Goal: Task Accomplishment & Management: Manage account settings

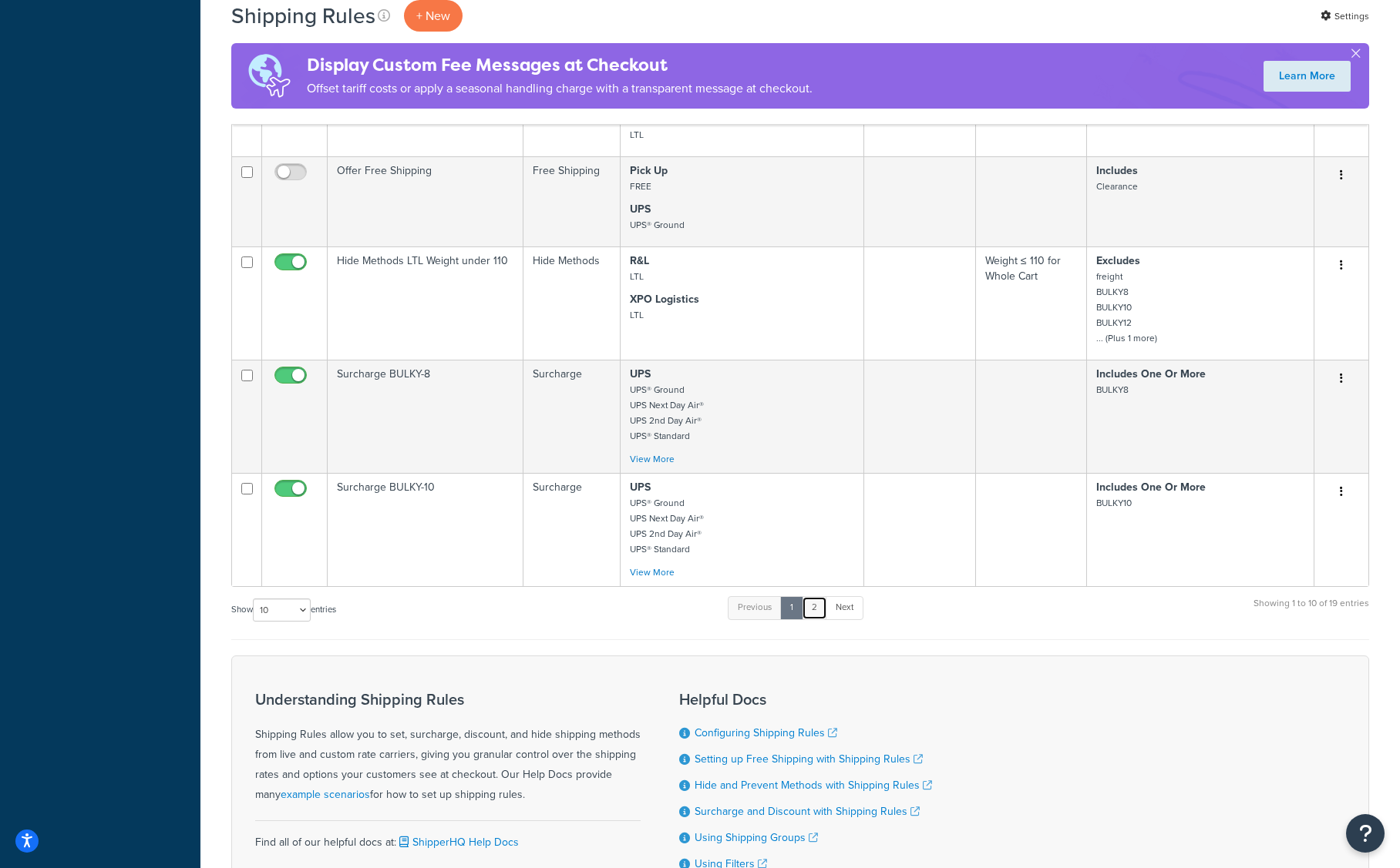
click at [812, 607] on link "2" at bounding box center [814, 608] width 26 height 23
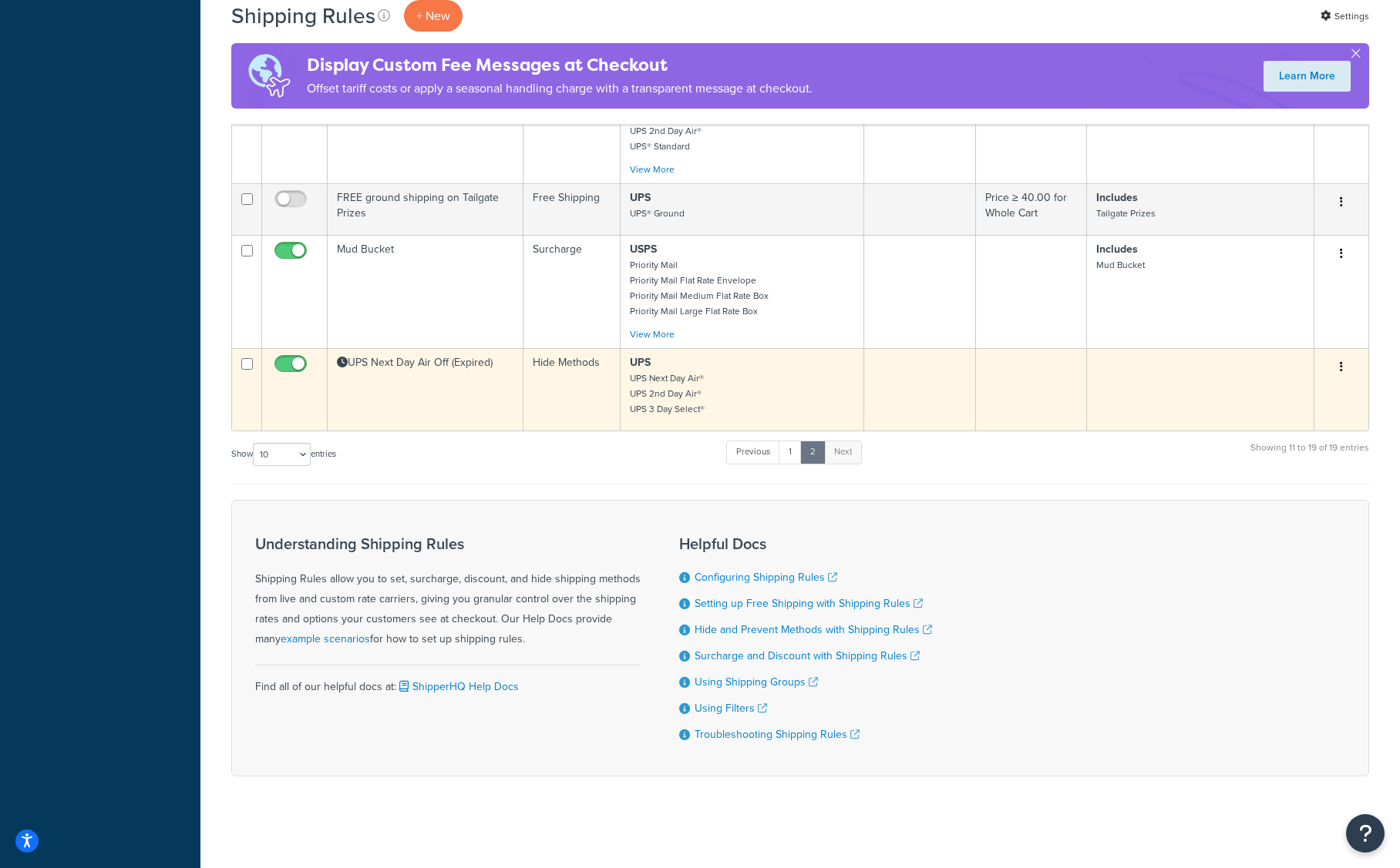
click at [537, 417] on td "Hide Methods" at bounding box center [571, 389] width 97 height 83
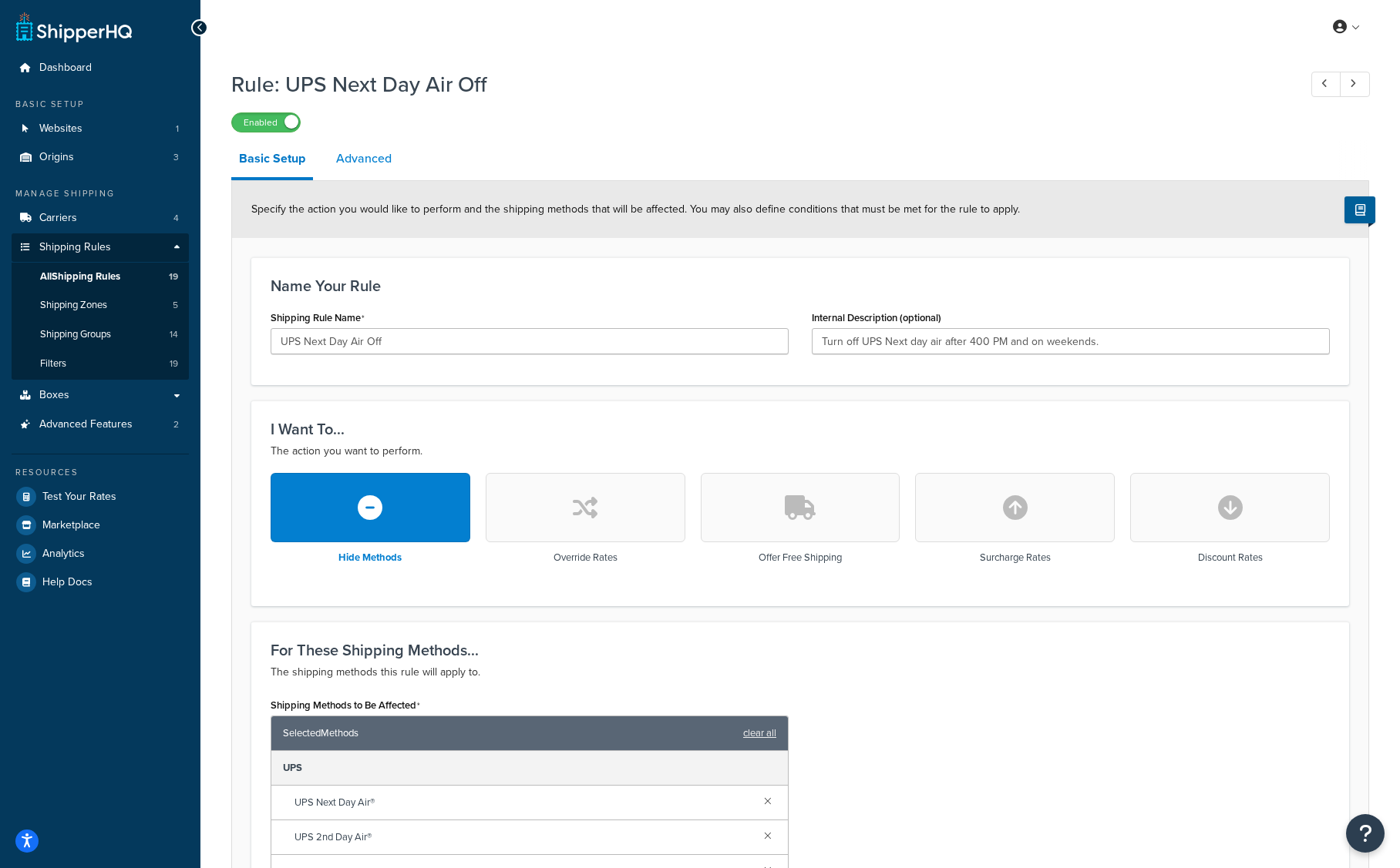
click at [348, 157] on link "Advanced" at bounding box center [364, 158] width 71 height 37
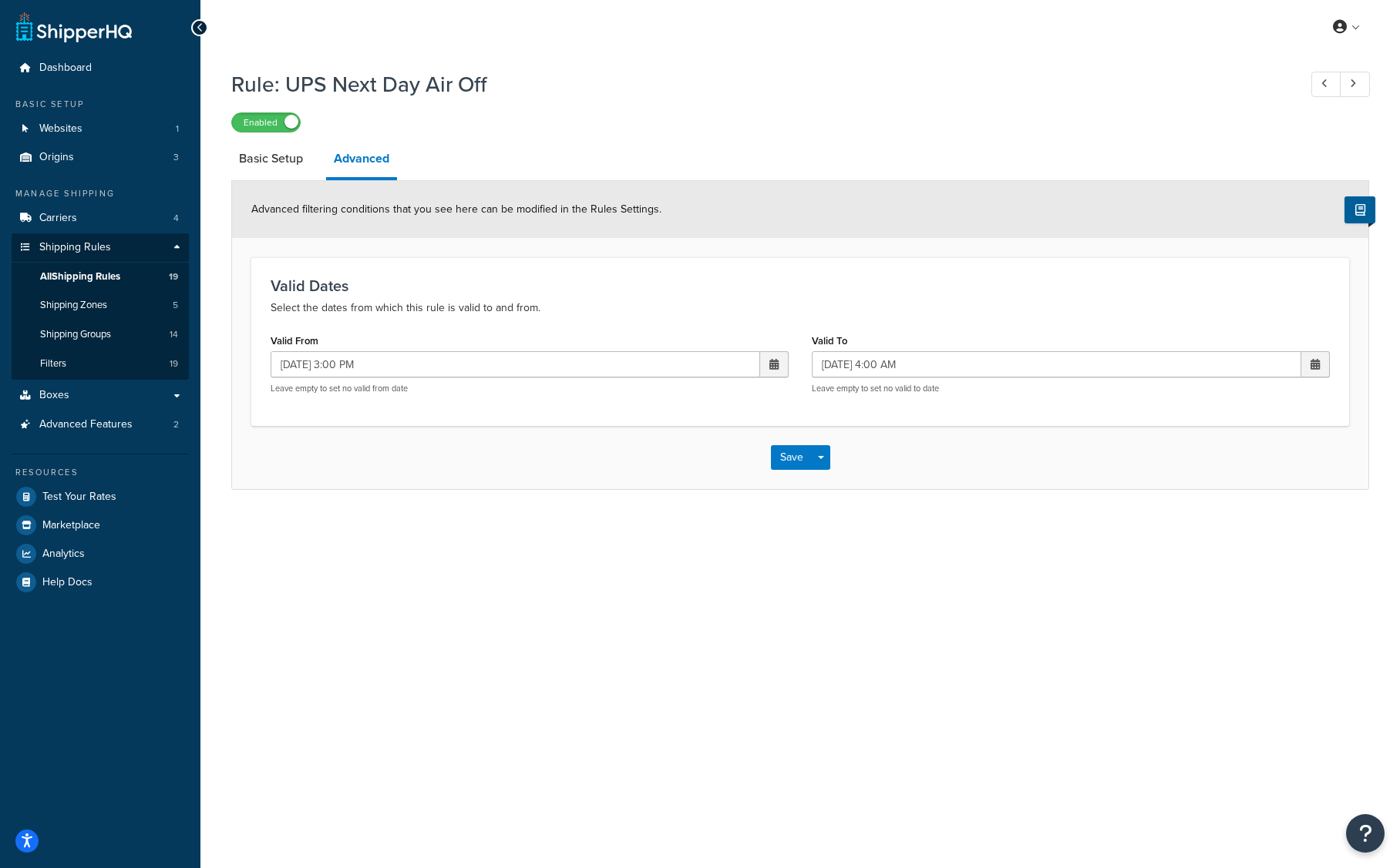
click at [771, 360] on span at bounding box center [775, 363] width 9 height 10
click at [749, 510] on td "26" at bounding box center [745, 509] width 27 height 23
type input "[DATE] 3:00 PM"
click at [1313, 359] on span at bounding box center [1316, 363] width 9 height 10
click at [1173, 532] on td "29" at bounding box center [1181, 533] width 27 height 23
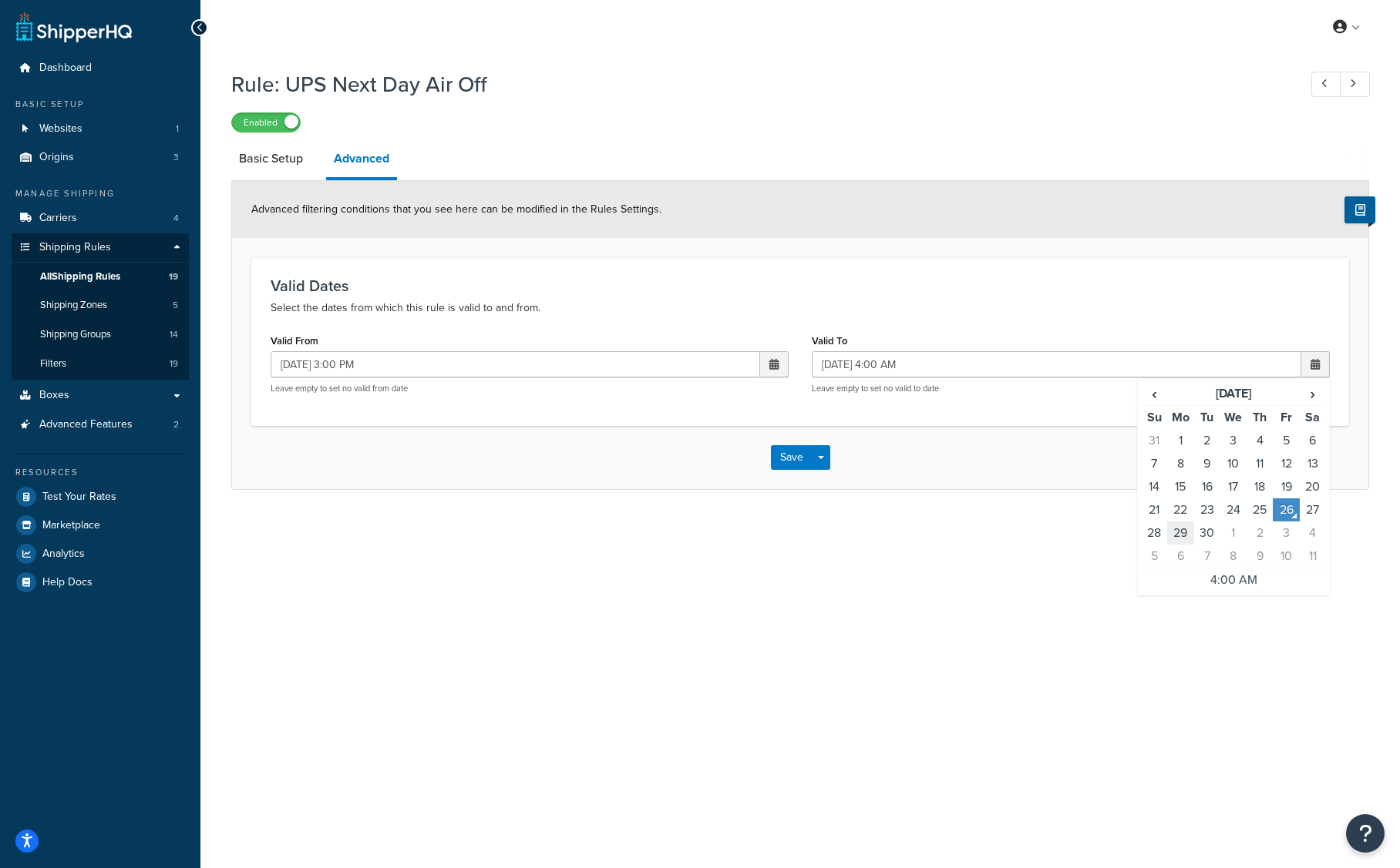
type input "[DATE] 4:00 AM"
click at [793, 449] on button "Save" at bounding box center [792, 457] width 42 height 25
